Goal: Complete application form

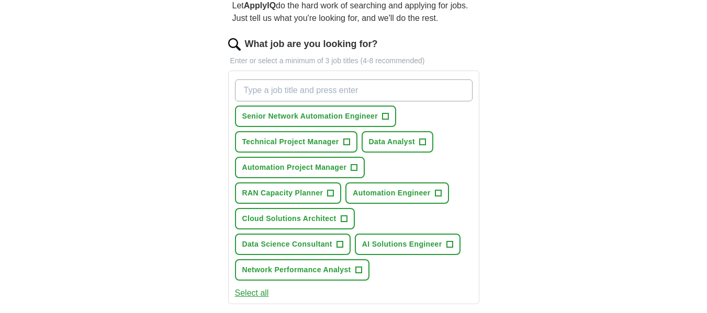
scroll to position [103, 0]
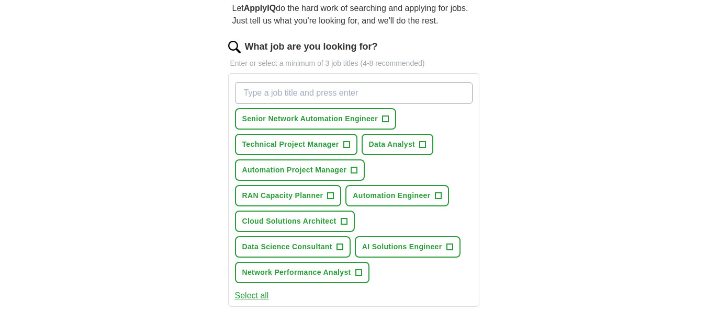
click at [325, 88] on input "What job are you looking for?" at bounding box center [353, 93] width 237 height 22
click at [385, 119] on span "+" at bounding box center [385, 119] width 6 height 8
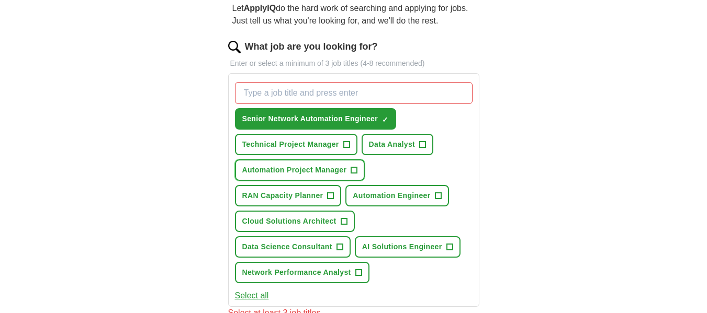
click at [353, 171] on span "+" at bounding box center [354, 170] width 6 height 8
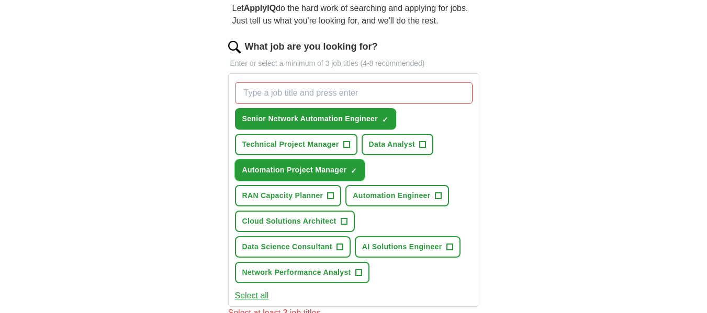
click at [0, 0] on span "×" at bounding box center [0, 0] width 0 height 0
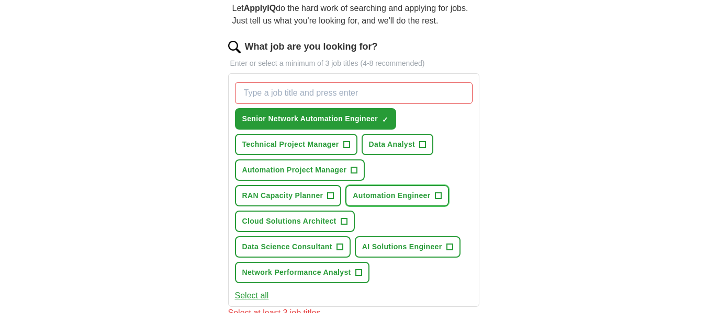
click at [438, 195] on span "+" at bounding box center [438, 196] width 6 height 8
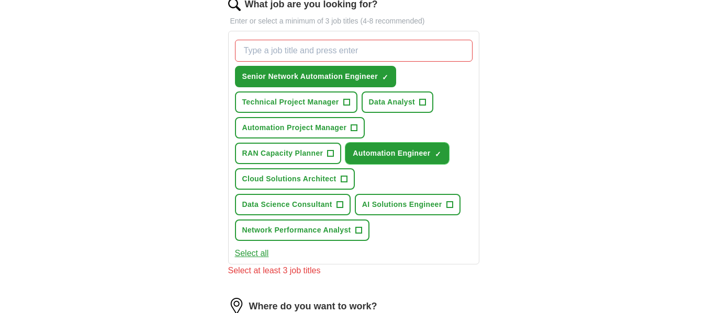
scroll to position [150, 0]
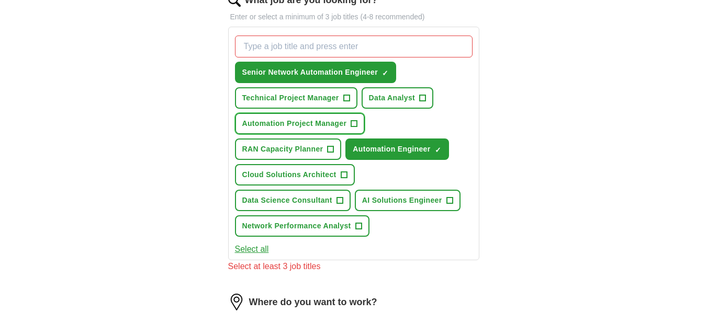
click at [351, 122] on span "+" at bounding box center [354, 124] width 6 height 8
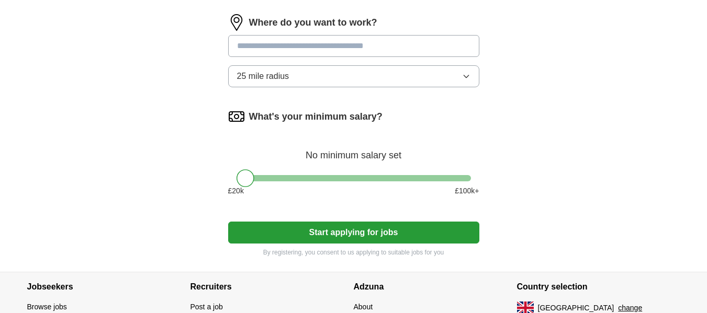
scroll to position [418, 0]
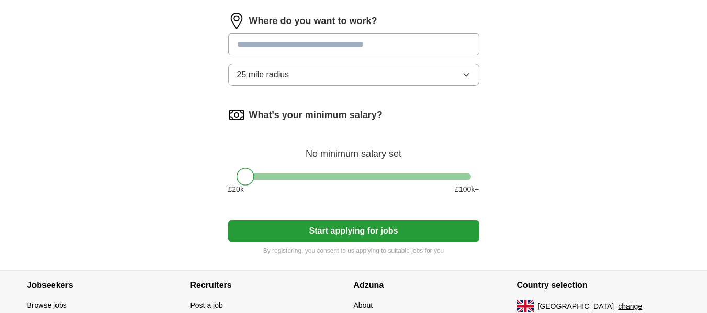
click at [467, 74] on icon "button" at bounding box center [466, 75] width 8 height 8
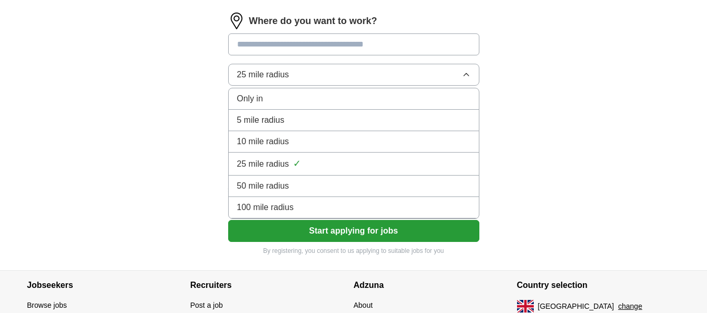
click at [305, 185] on div "50 mile radius" at bounding box center [353, 186] width 233 height 13
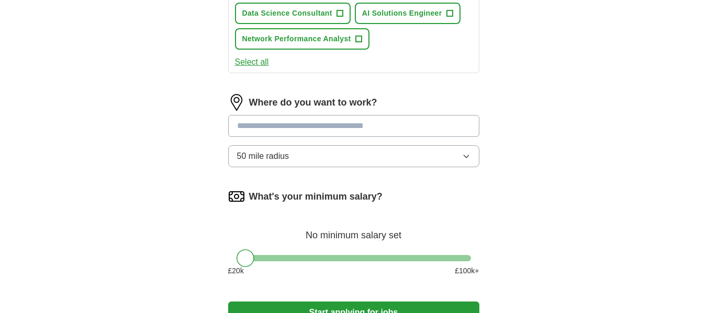
scroll to position [333, 0]
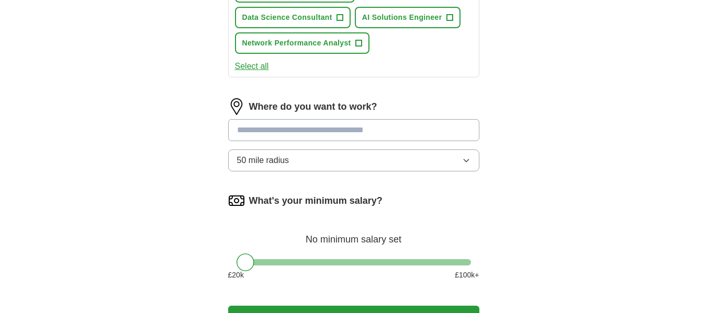
click at [467, 160] on icon "button" at bounding box center [466, 160] width 8 height 8
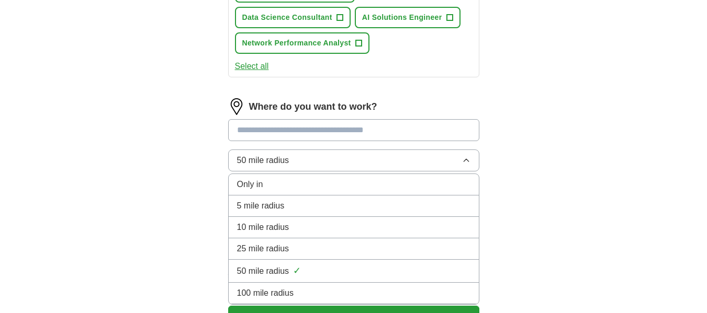
click at [292, 292] on span "100 mile radius" at bounding box center [265, 293] width 57 height 13
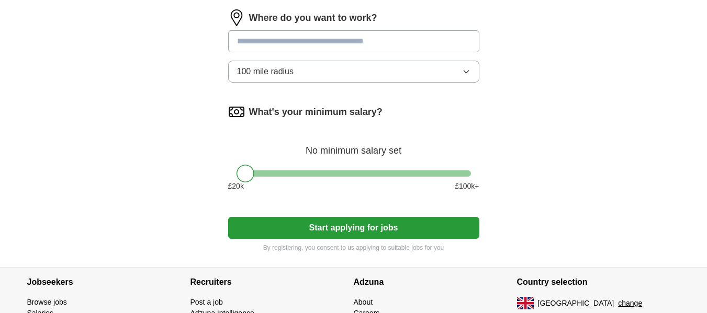
scroll to position [492, 0]
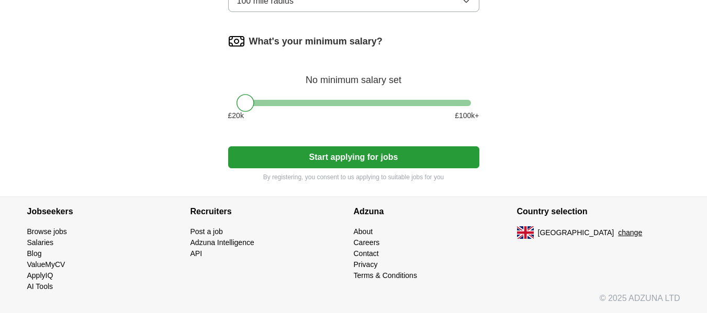
click at [350, 157] on button "Start applying for jobs" at bounding box center [353, 157] width 251 height 22
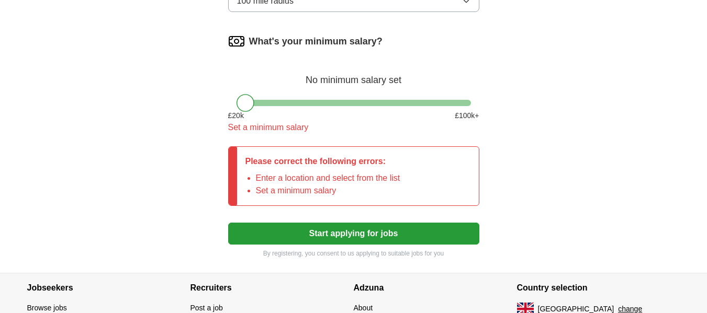
click at [343, 167] on p "Please correct the following errors:" at bounding box center [322, 161] width 155 height 13
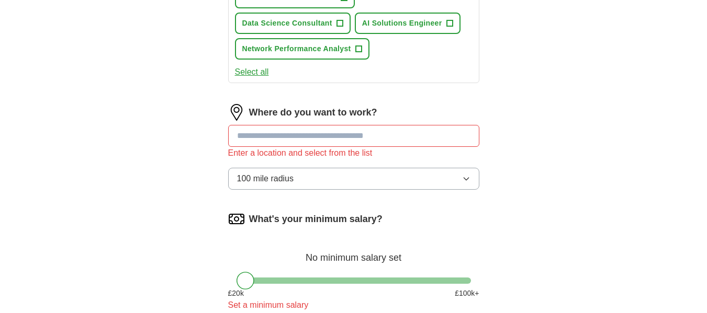
scroll to position [324, 0]
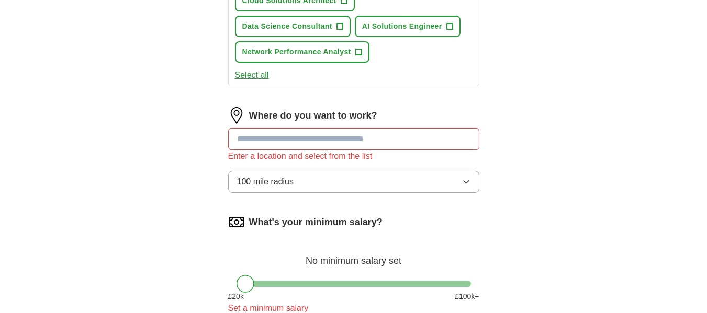
click at [392, 143] on input at bounding box center [353, 139] width 251 height 22
click at [358, 139] on input at bounding box center [353, 139] width 251 height 22
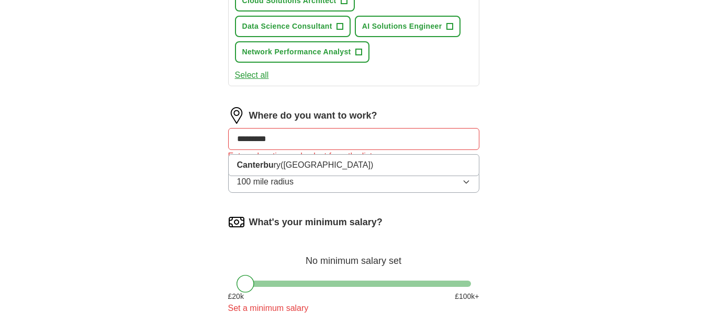
type input "**********"
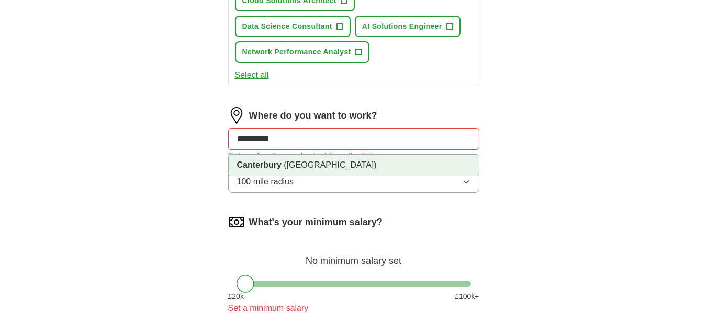
click at [320, 166] on li "Canterbury (Kent)" at bounding box center [354, 165] width 250 height 21
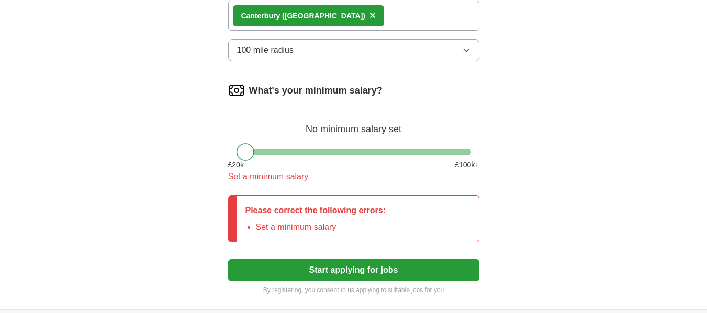
scroll to position [447, 0]
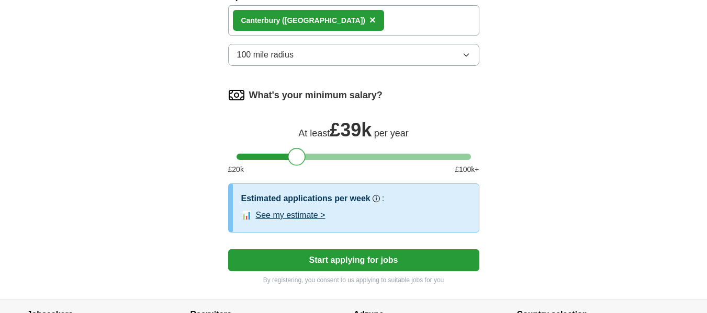
drag, startPoint x: 246, startPoint y: 157, endPoint x: 299, endPoint y: 154, distance: 53.0
click at [299, 154] on div at bounding box center [297, 157] width 18 height 18
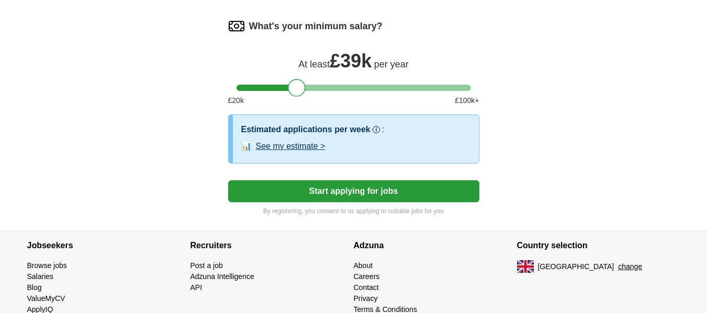
scroll to position [550, 0]
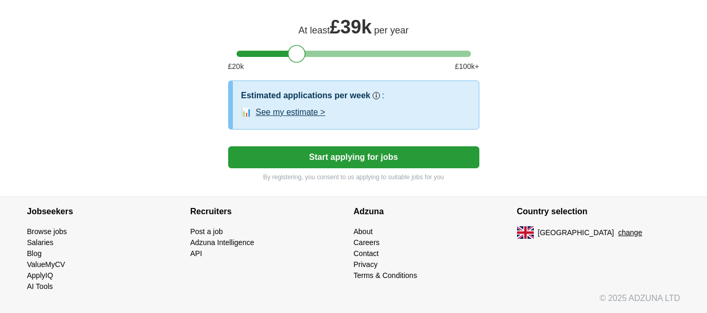
click at [406, 158] on button "Start applying for jobs" at bounding box center [353, 157] width 251 height 22
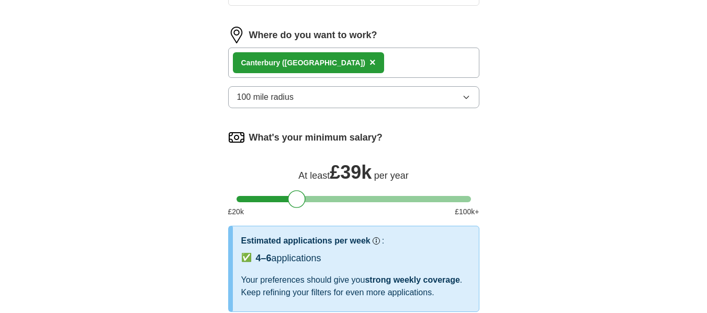
select select "**"
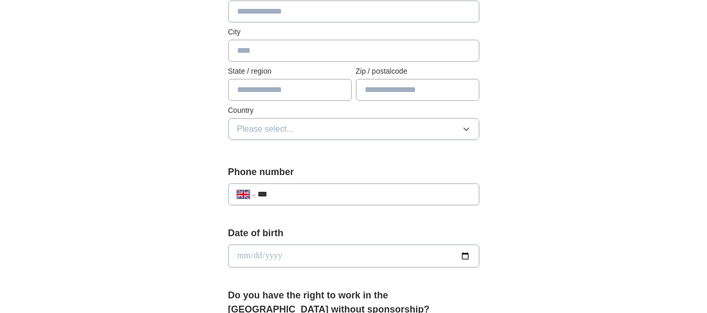
scroll to position [270, 0]
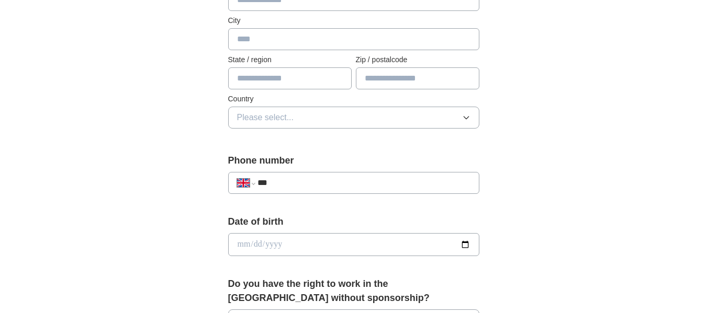
click at [440, 186] on input "***" at bounding box center [363, 183] width 212 height 13
type input "**********"
type input "*******"
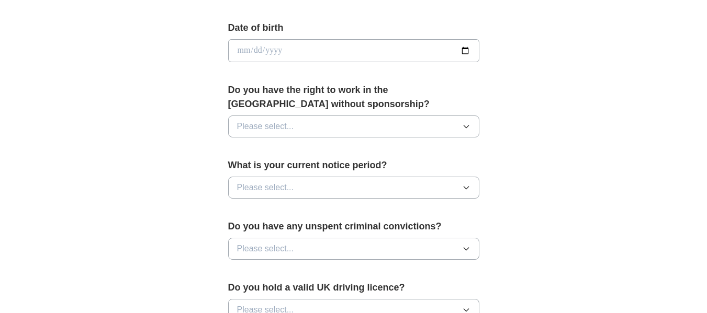
scroll to position [466, 0]
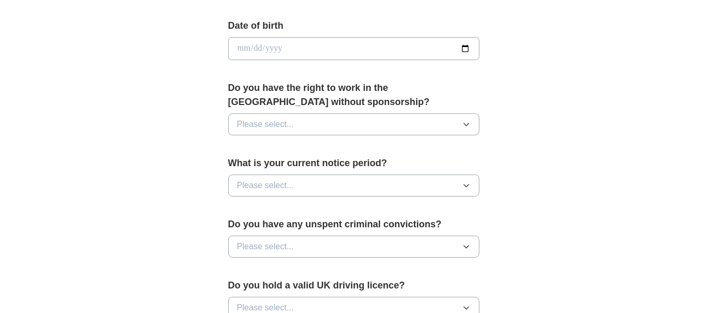
click at [467, 126] on icon "button" at bounding box center [465, 124] width 5 height 3
click at [339, 146] on div "Yes" at bounding box center [353, 148] width 233 height 13
click at [464, 186] on icon "button" at bounding box center [465, 186] width 5 height 3
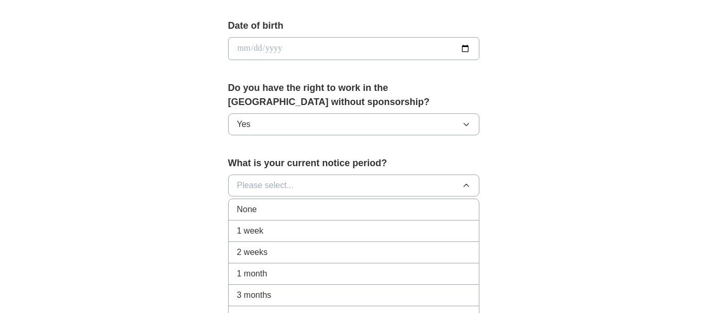
click at [274, 278] on div "1 month" at bounding box center [353, 274] width 233 height 13
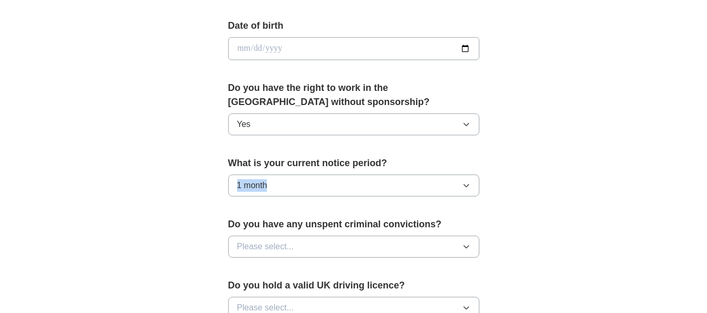
drag, startPoint x: 705, startPoint y: 156, endPoint x: 697, endPoint y: 201, distance: 46.1
click at [706, 195] on html "**********" at bounding box center [353, 77] width 707 height 1087
click at [463, 246] on icon "button" at bounding box center [465, 247] width 5 height 3
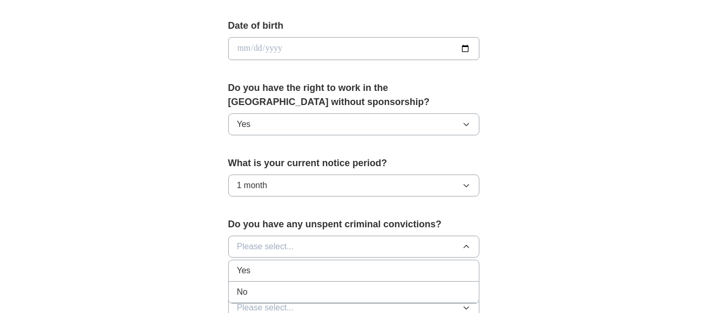
click at [275, 295] on div "No" at bounding box center [353, 292] width 233 height 13
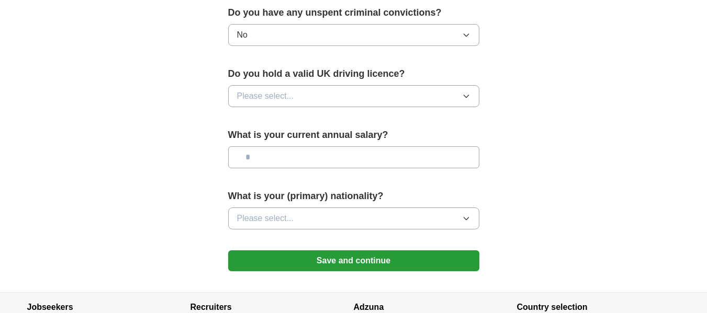
scroll to position [680, 0]
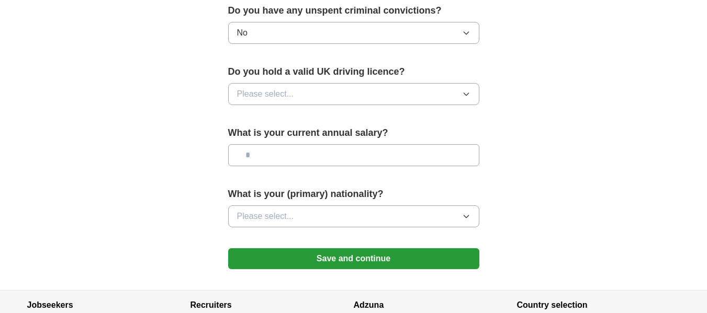
click at [350, 249] on button "Save and continue" at bounding box center [353, 258] width 251 height 21
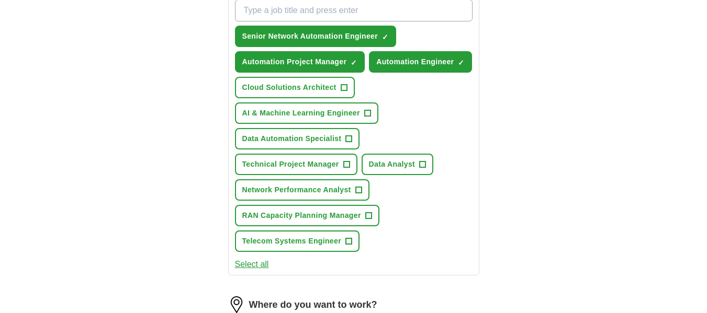
scroll to position [760, 0]
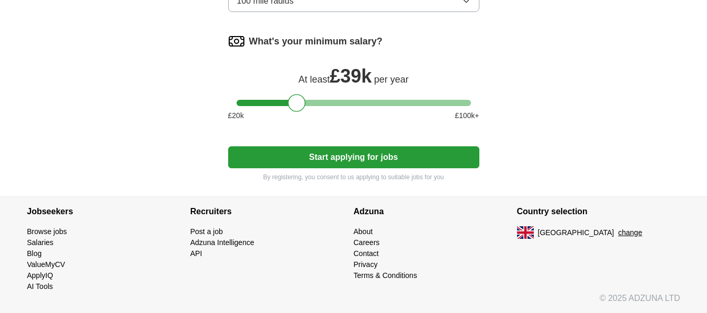
drag, startPoint x: 712, startPoint y: 90, endPoint x: 711, endPoint y: 338, distance: 247.4
click at [421, 151] on button "Start applying for jobs" at bounding box center [353, 157] width 251 height 22
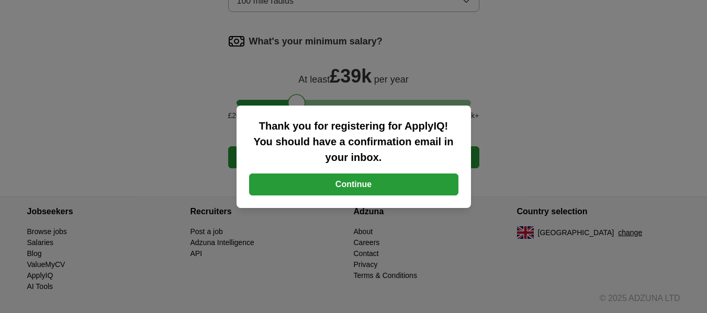
click at [392, 185] on button "Continue" at bounding box center [353, 185] width 209 height 22
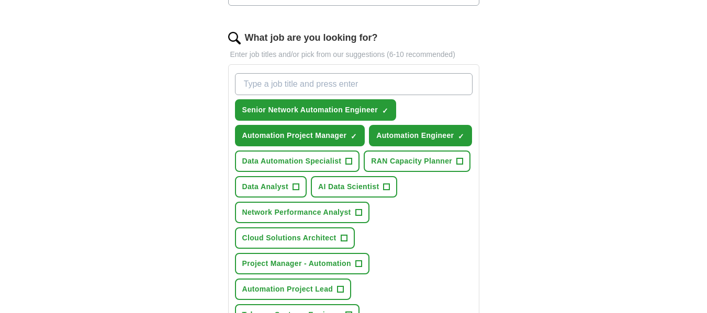
scroll to position [325, 0]
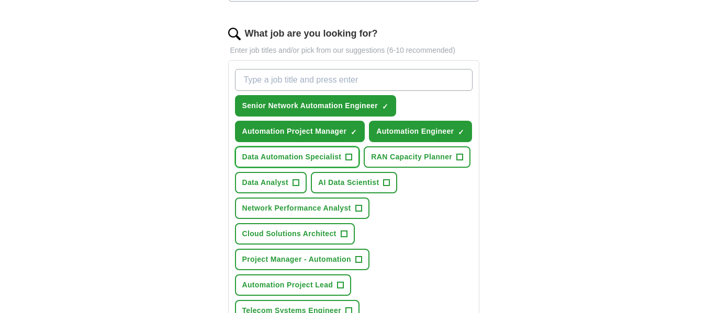
click at [349, 154] on span "+" at bounding box center [349, 157] width 6 height 8
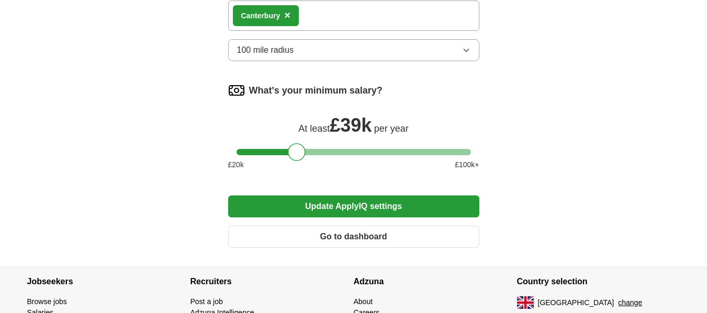
scroll to position [721, 0]
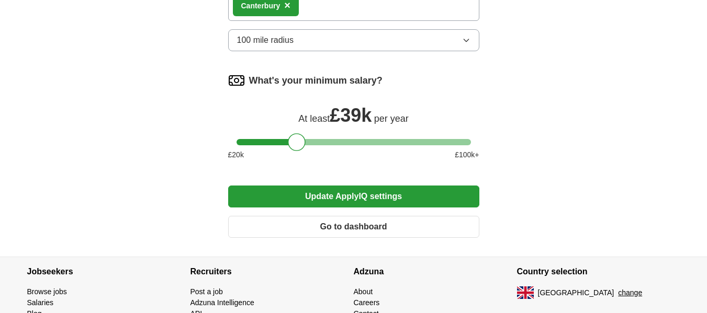
click at [370, 195] on button "Update ApplyIQ settings" at bounding box center [353, 197] width 251 height 22
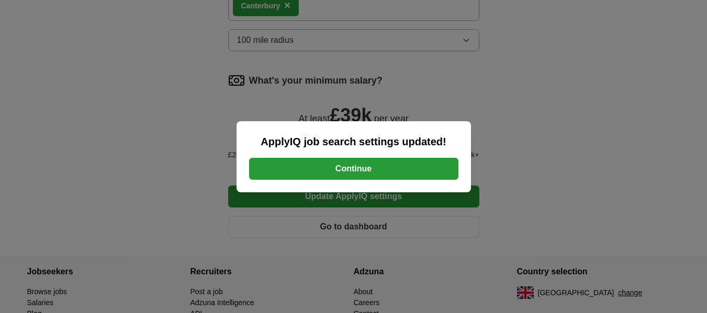
click at [350, 162] on button "Continue" at bounding box center [353, 169] width 209 height 22
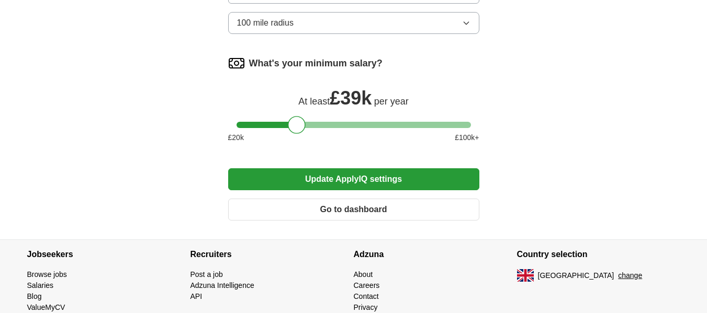
drag, startPoint x: 711, startPoint y: 81, endPoint x: 706, endPoint y: 257, distance: 176.9
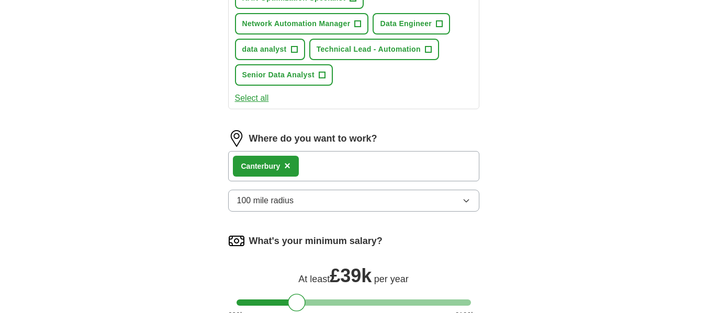
scroll to position [713, 0]
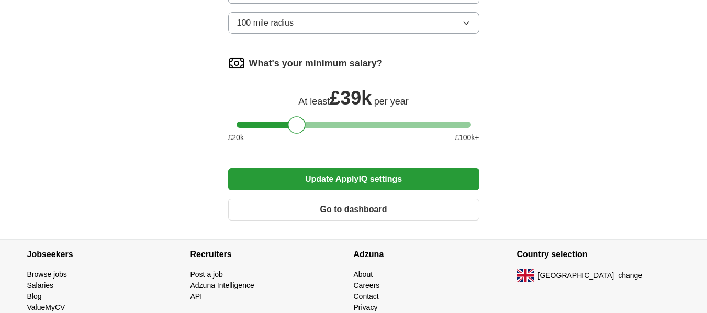
click at [407, 210] on button "Go to dashboard" at bounding box center [353, 210] width 251 height 22
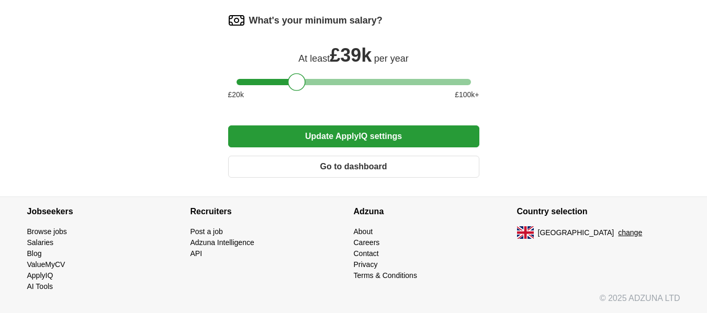
scroll to position [807, 0]
click at [364, 169] on button "Go to dashboard" at bounding box center [353, 167] width 251 height 22
